Goal: Information Seeking & Learning: Learn about a topic

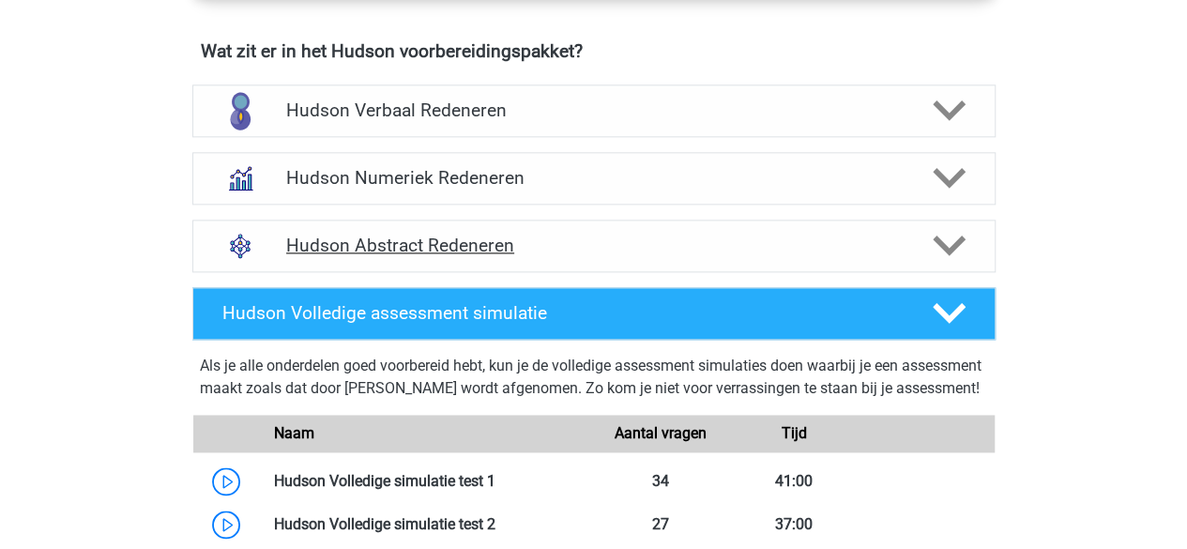
scroll to position [1178, 0]
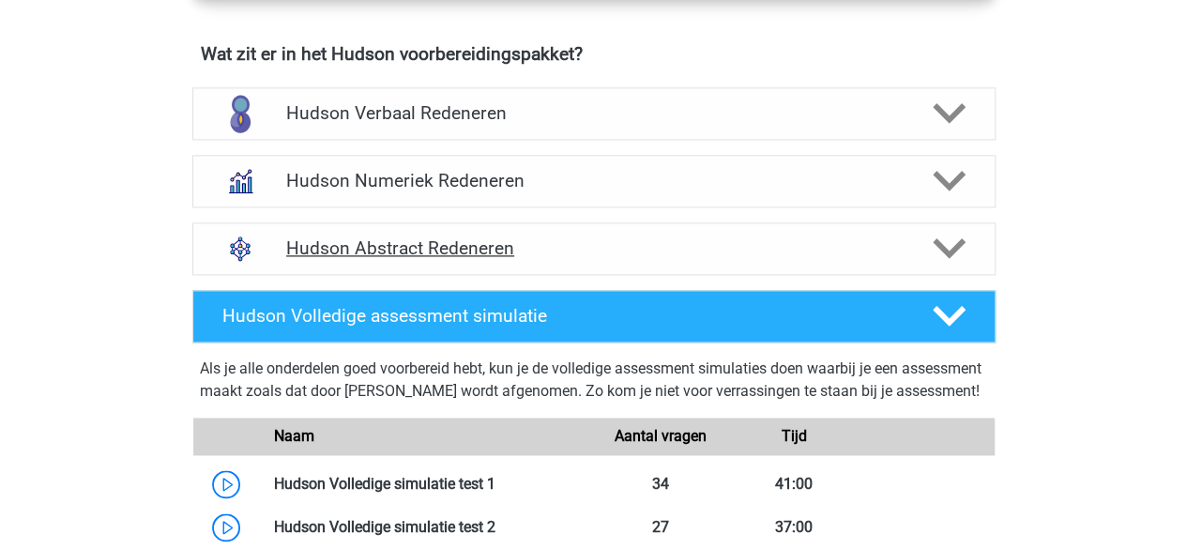
click at [563, 254] on h4 "Hudson Abstract Redeneren" at bounding box center [593, 248] width 615 height 22
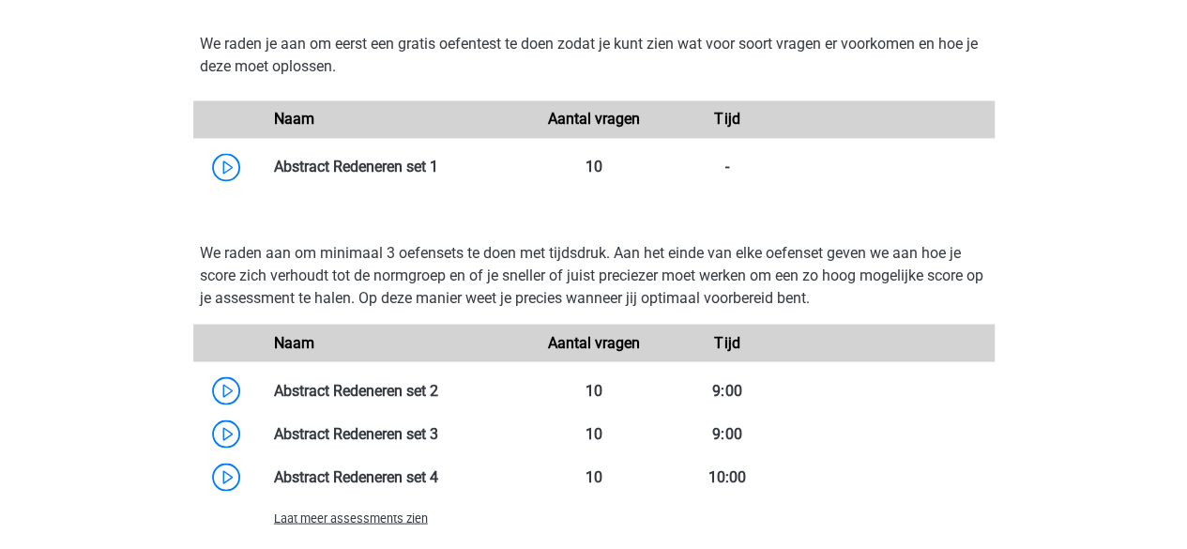
scroll to position [1549, 0]
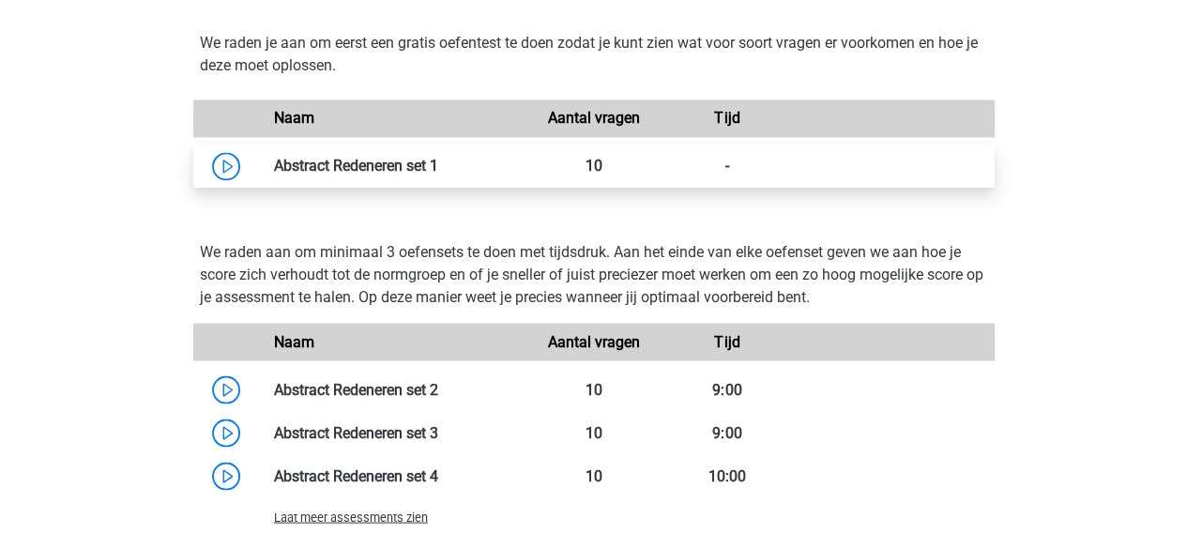
click at [438, 162] on link at bounding box center [438, 166] width 0 height 18
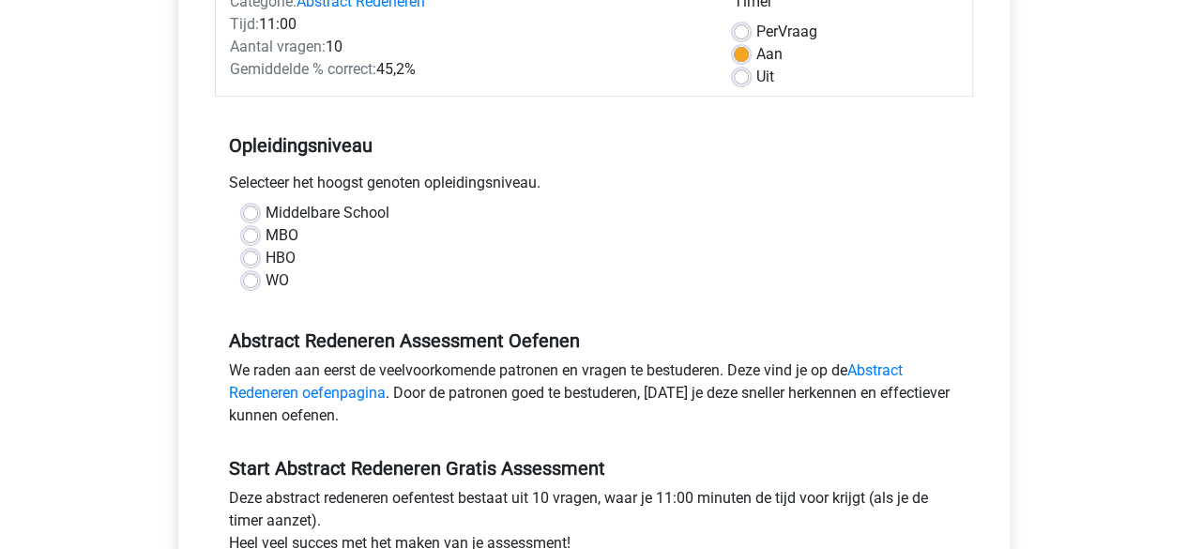
scroll to position [305, 0]
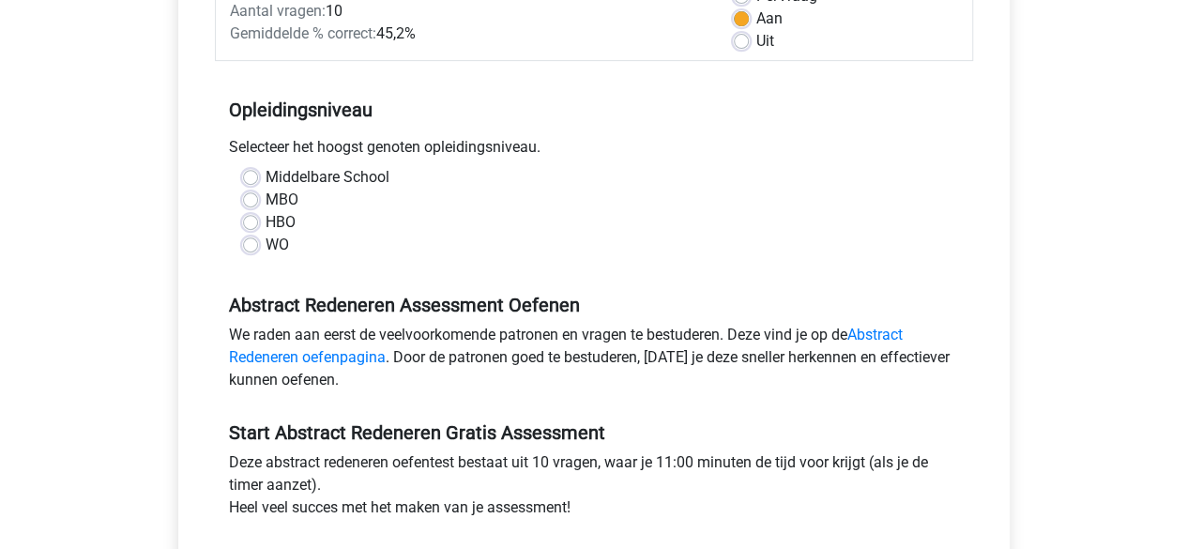
click at [266, 246] on label "WO" at bounding box center [277, 245] width 23 height 23
click at [246, 246] on input "WO" at bounding box center [250, 243] width 15 height 19
radio input "true"
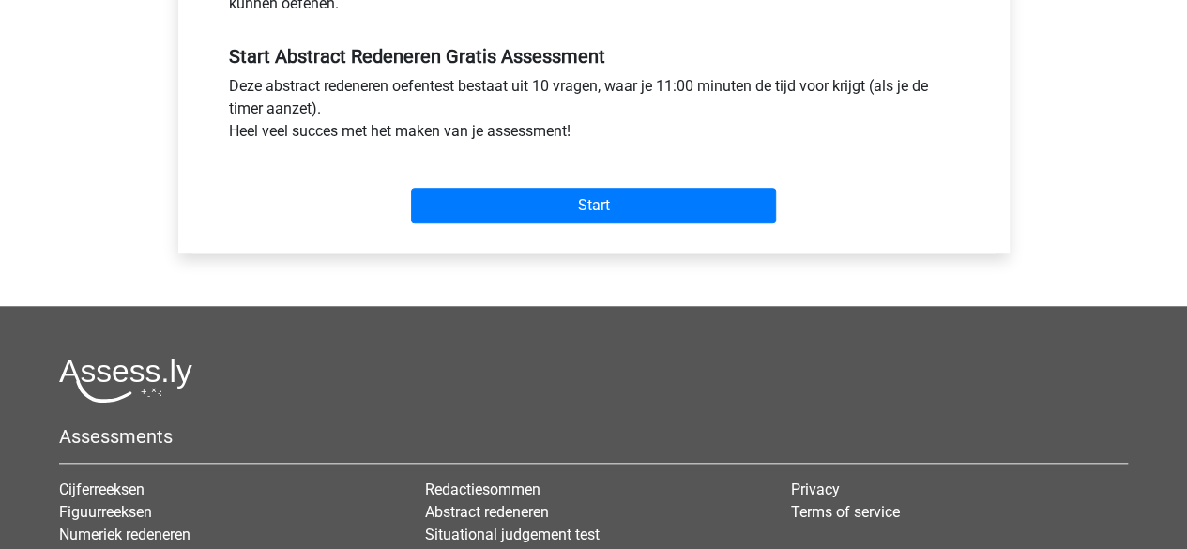
scroll to position [688, 0]
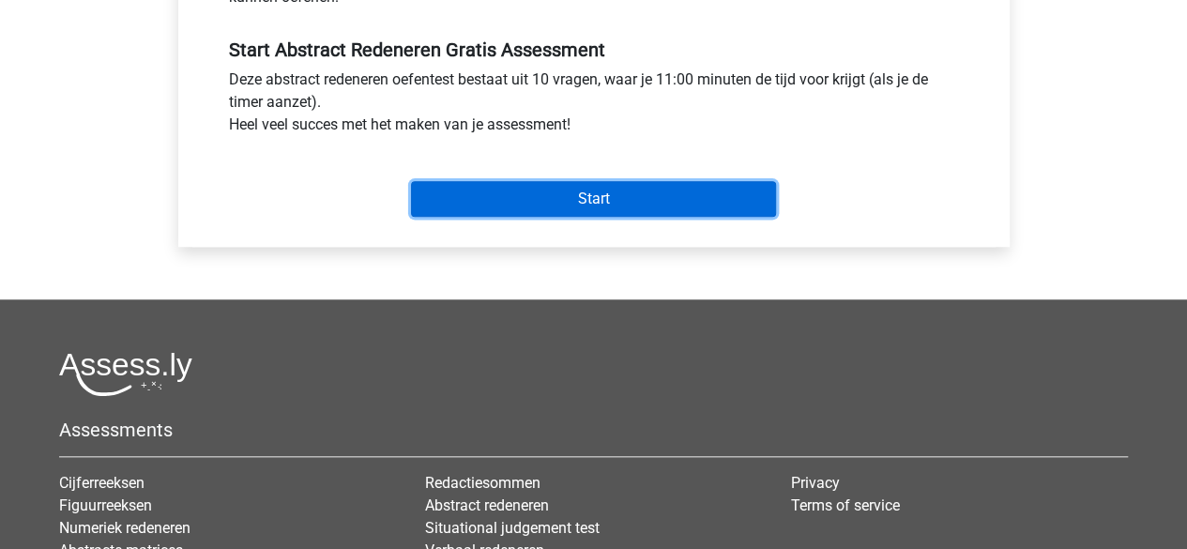
click at [450, 189] on input "Start" at bounding box center [593, 199] width 365 height 36
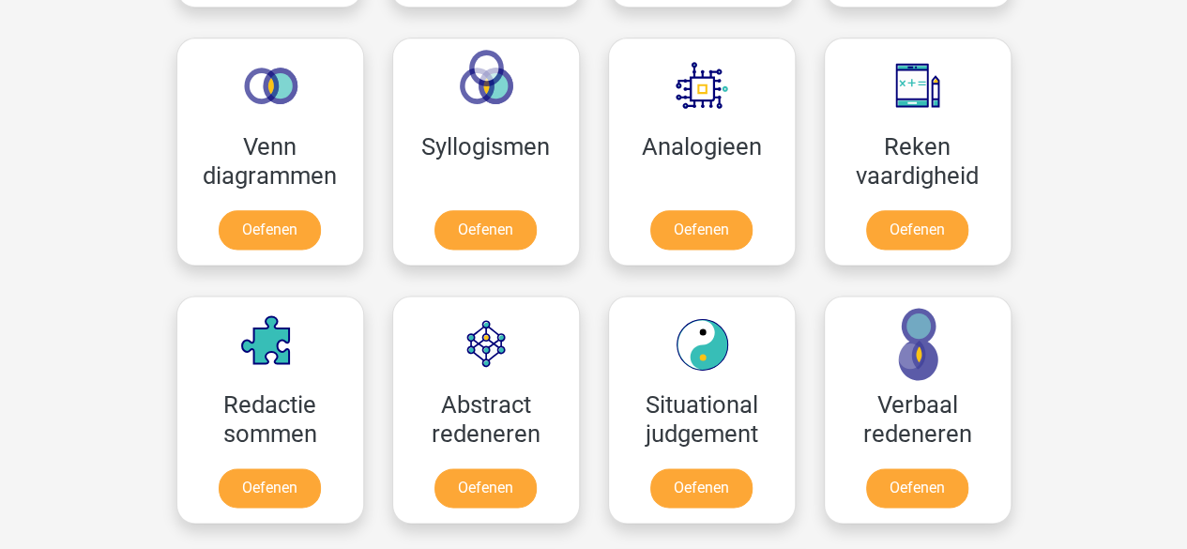
scroll to position [1274, 0]
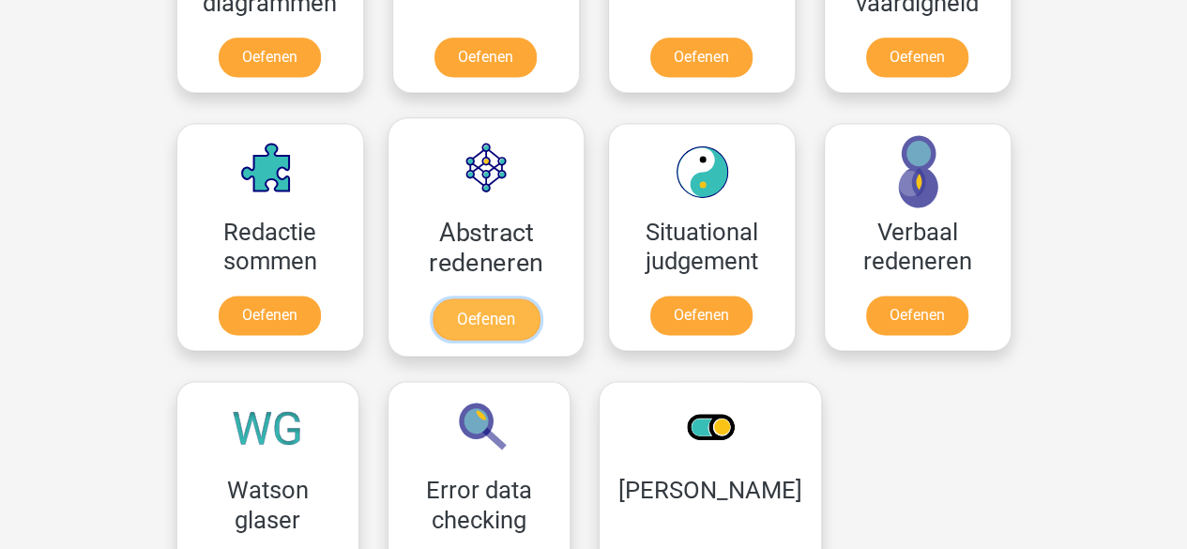
click at [488, 298] on link "Oefenen" at bounding box center [485, 318] width 107 height 41
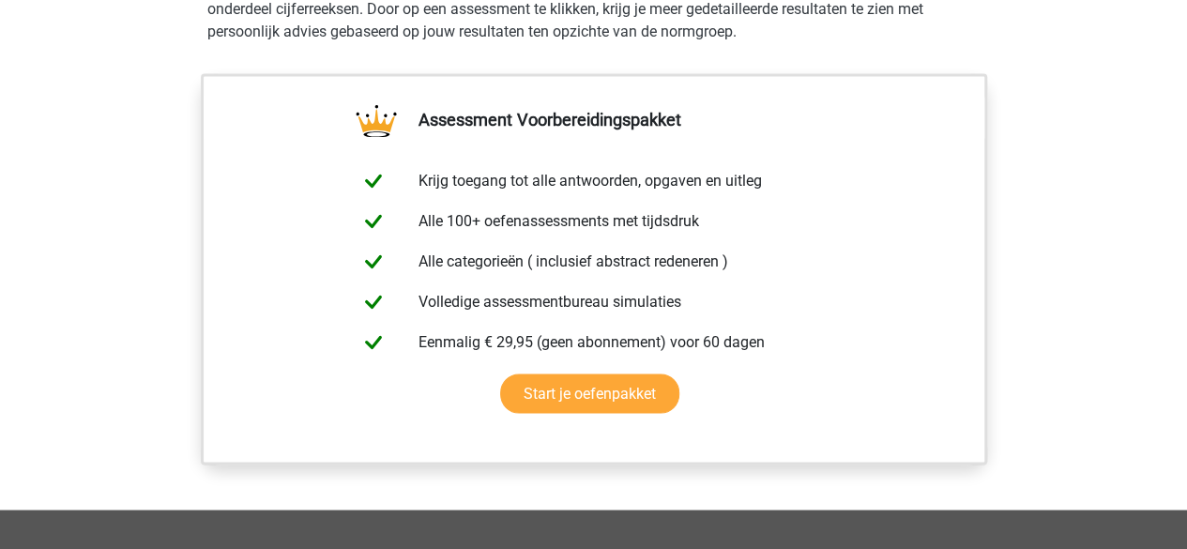
scroll to position [998, 0]
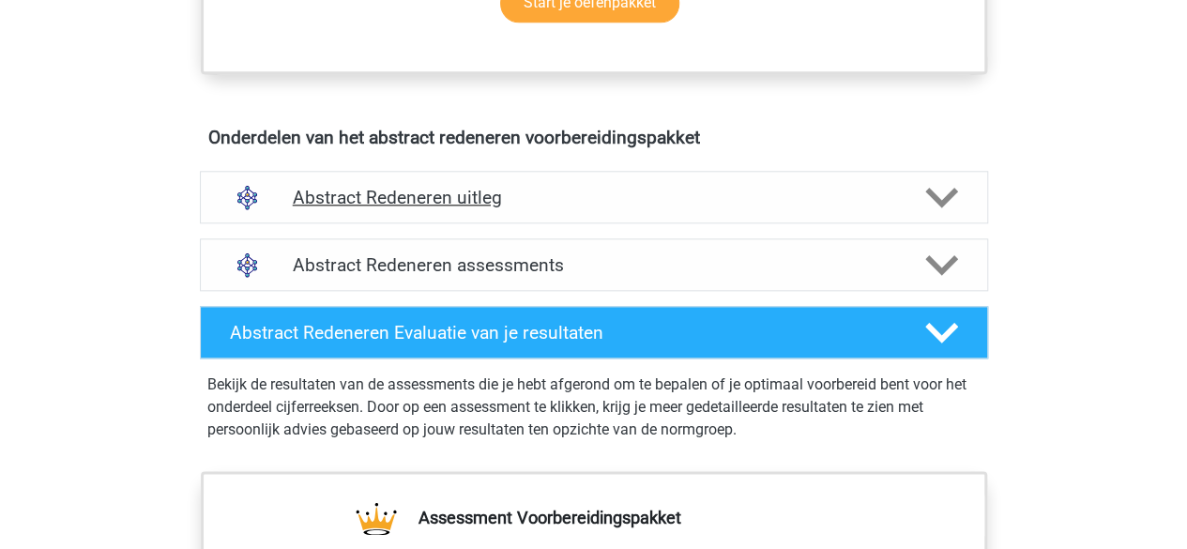
click at [521, 197] on h4 "Abstract Redeneren uitleg" at bounding box center [594, 198] width 603 height 22
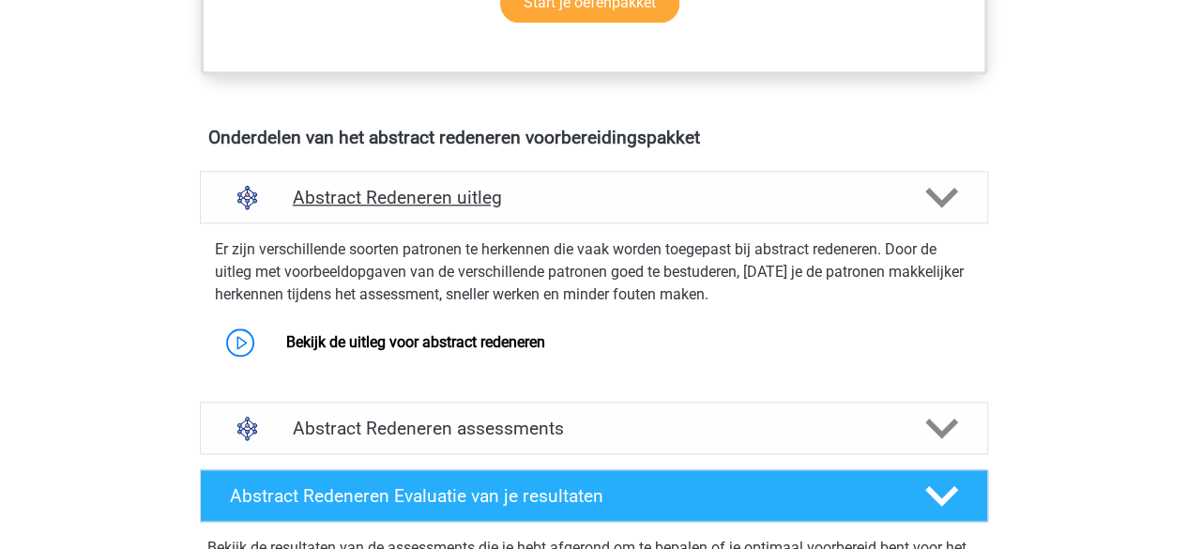
scroll to position [1300, 0]
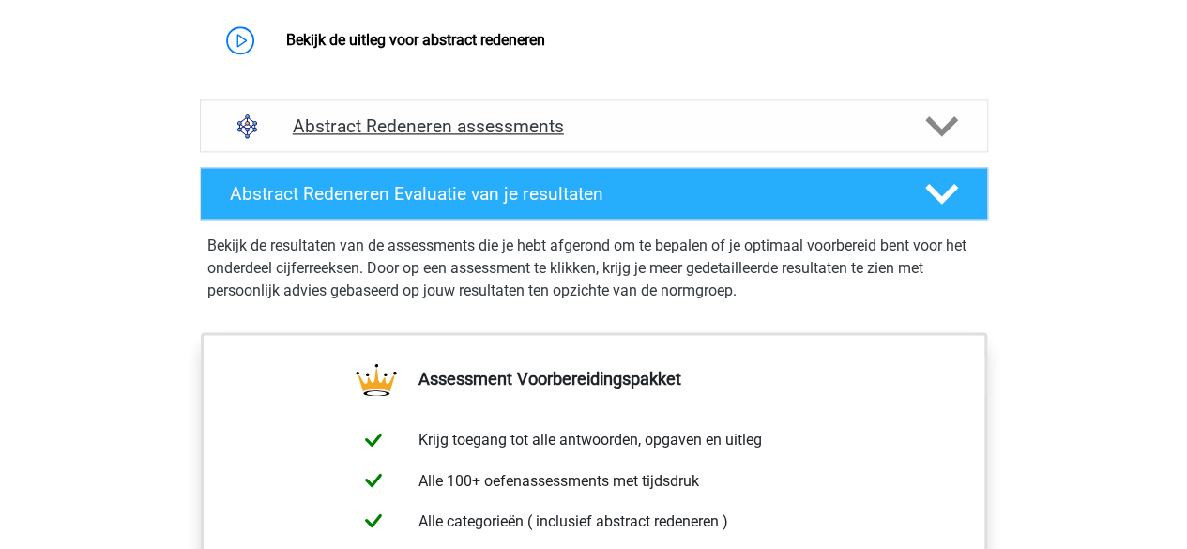
click at [461, 108] on div "Abstract Redeneren assessments" at bounding box center [594, 125] width 788 height 53
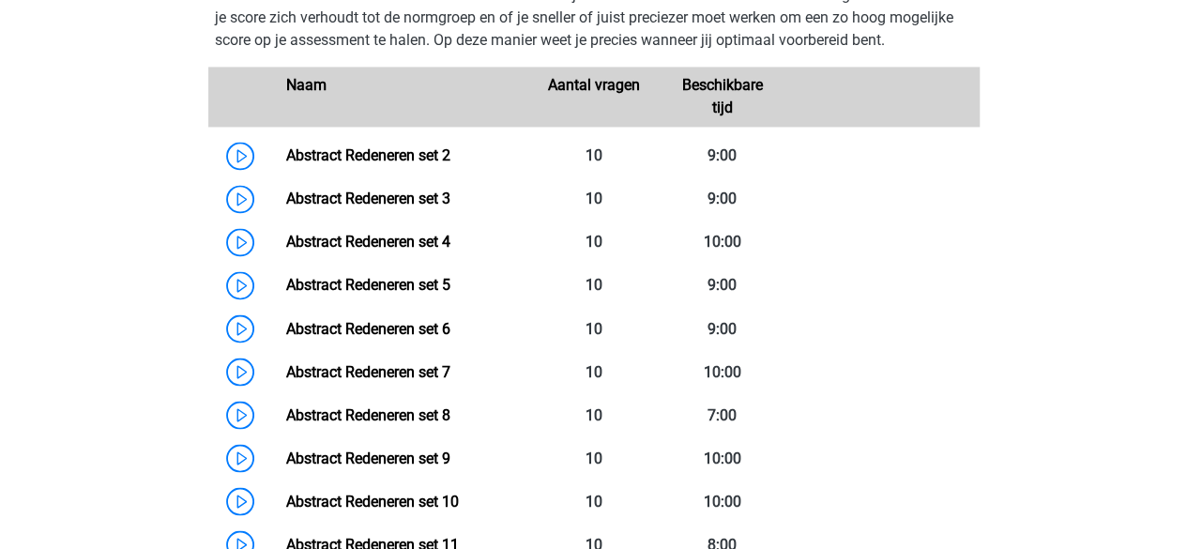
scroll to position [1504, 0]
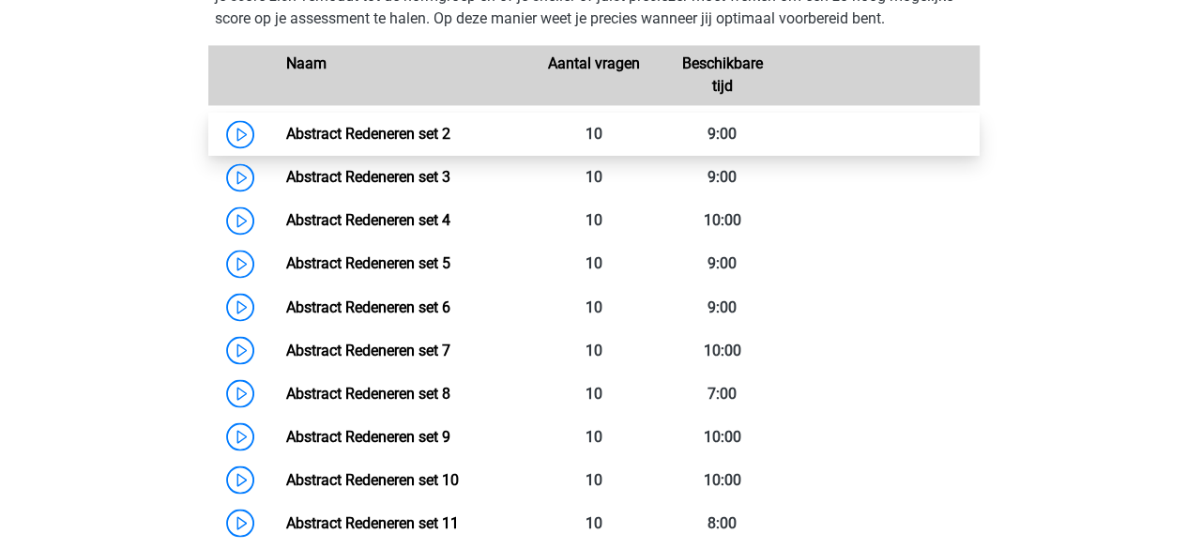
click at [286, 129] on link "Abstract Redeneren set 2" at bounding box center [368, 134] width 164 height 18
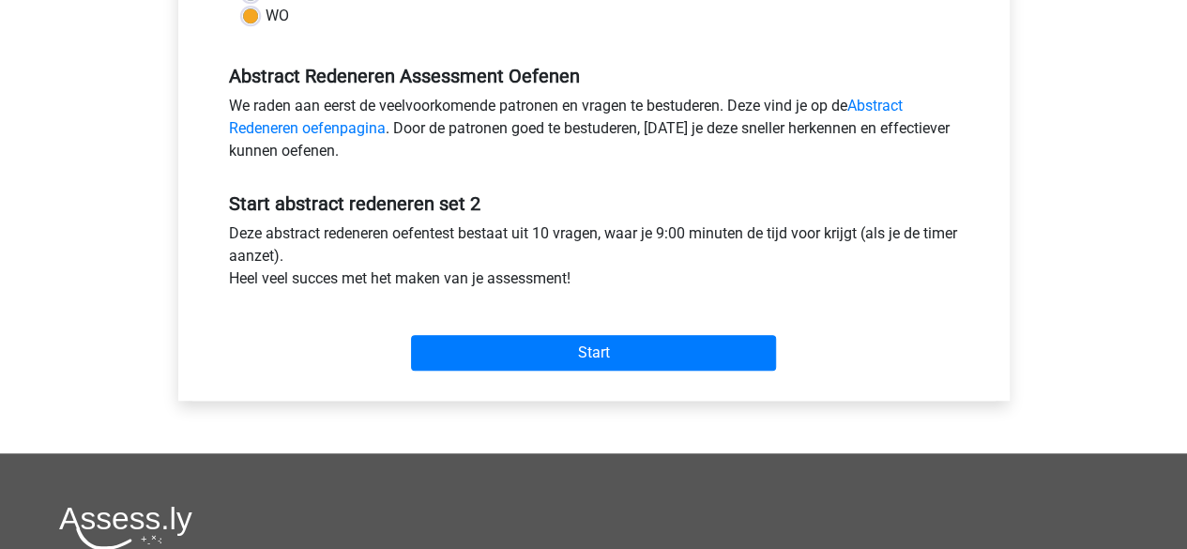
scroll to position [535, 0]
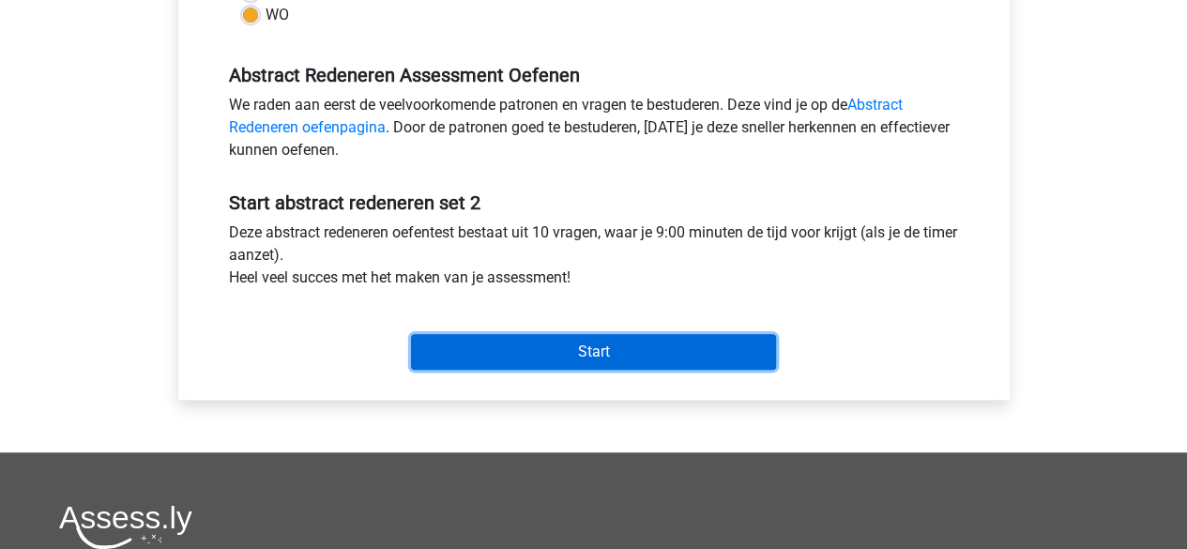
click at [477, 350] on input "Start" at bounding box center [593, 352] width 365 height 36
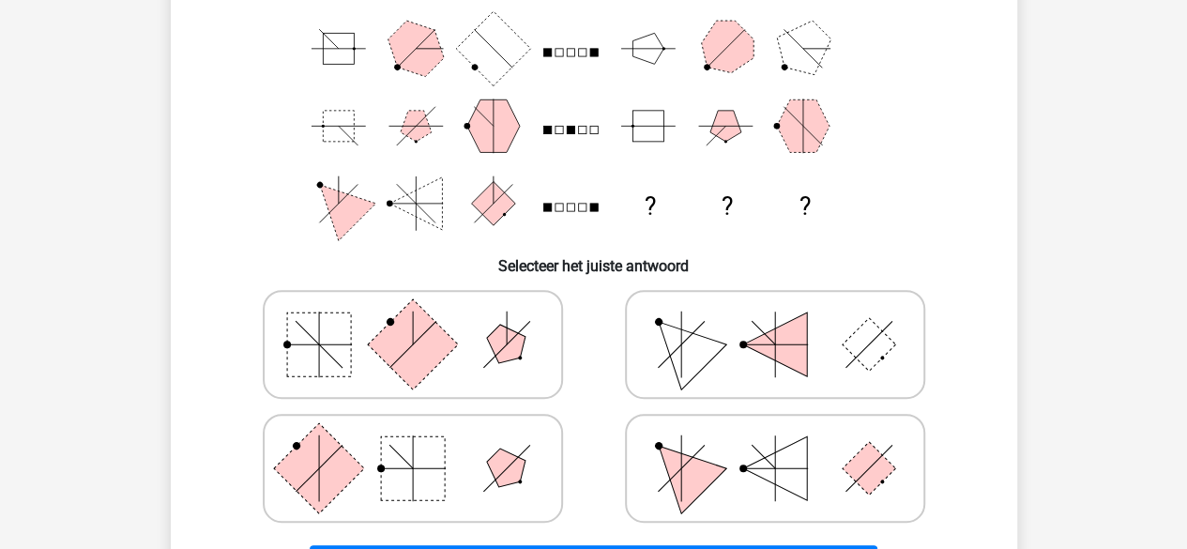
scroll to position [68, 0]
